Goal: Find specific page/section: Find specific page/section

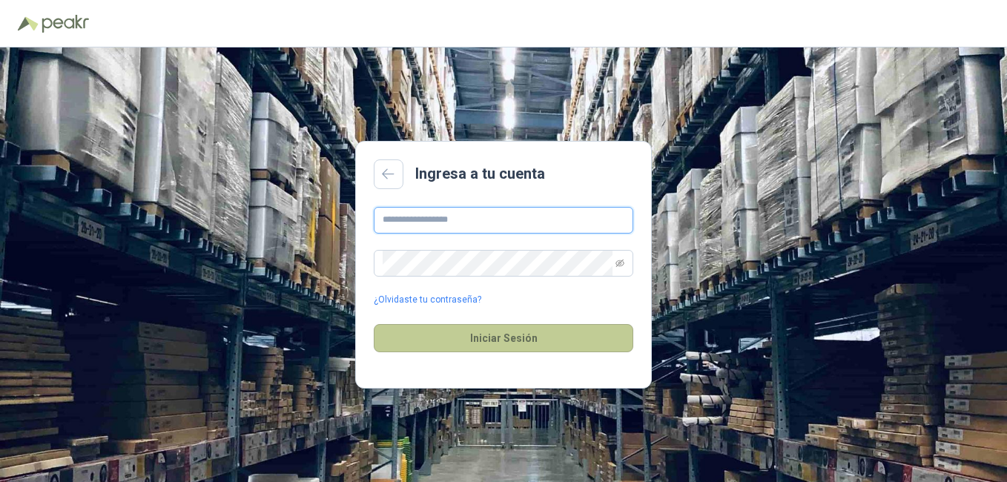
type input "**********"
click at [472, 335] on button "Iniciar Sesión" at bounding box center [504, 338] width 260 height 28
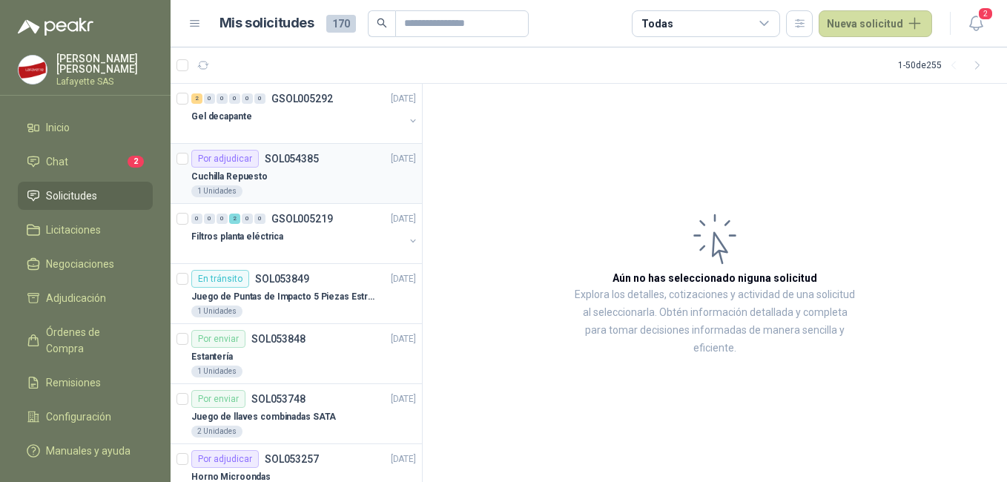
click at [297, 182] on div "Cuchilla Repuesto" at bounding box center [303, 177] width 225 height 18
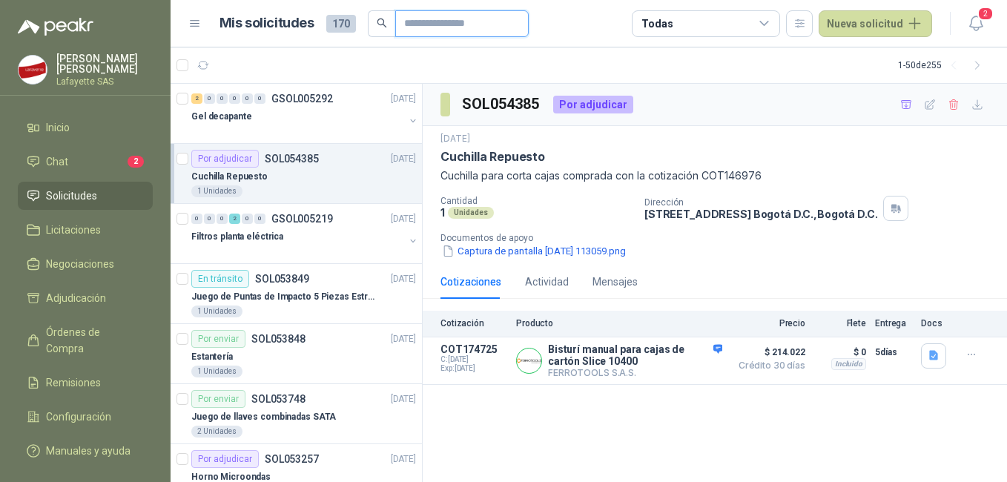
drag, startPoint x: 455, startPoint y: 22, endPoint x: 490, endPoint y: 18, distance: 34.3
click at [455, 22] on input "text" at bounding box center [456, 23] width 104 height 25
click at [74, 299] on span "Adjudicación" at bounding box center [76, 298] width 60 height 16
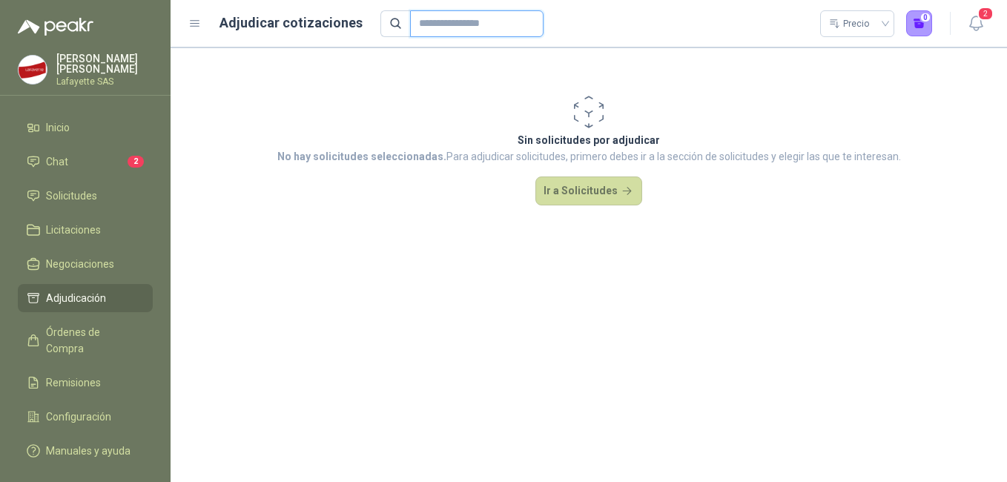
click at [446, 27] on input "text" at bounding box center [471, 23] width 104 height 25
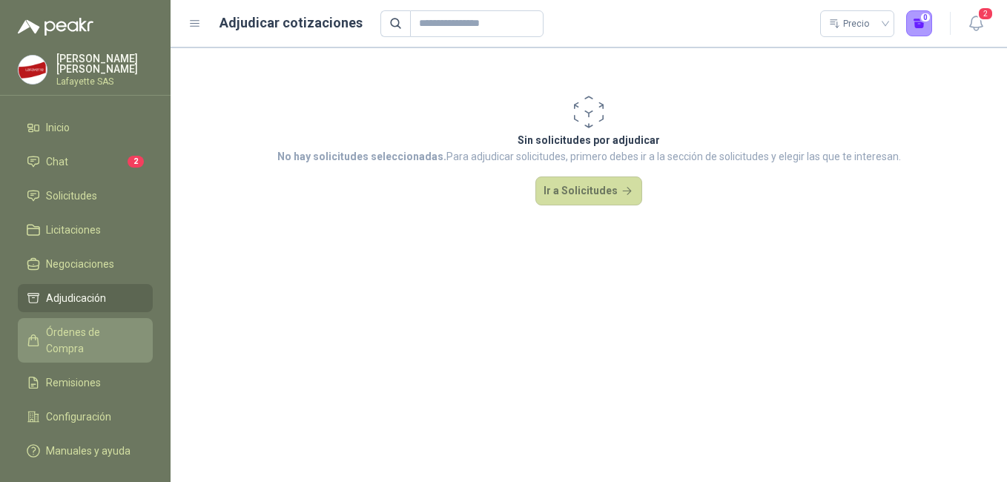
click at [75, 337] on span "Órdenes de Compra" at bounding box center [92, 340] width 93 height 33
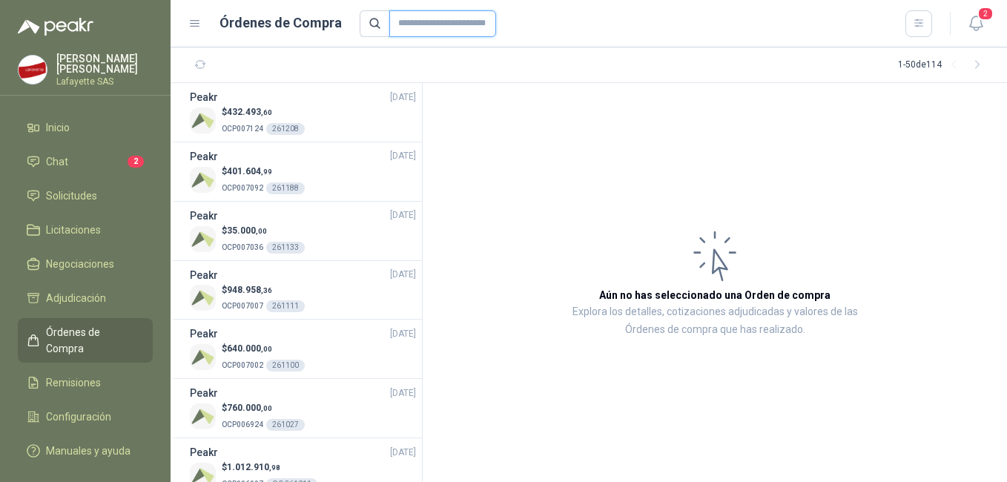
drag, startPoint x: 452, startPoint y: 22, endPoint x: 477, endPoint y: 25, distance: 24.7
click at [452, 22] on input "text" at bounding box center [442, 23] width 107 height 27
